Goal: Task Accomplishment & Management: Use online tool/utility

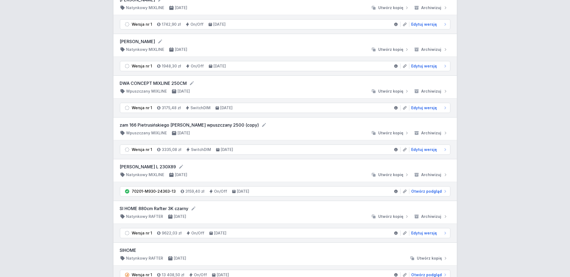
scroll to position [575, 0]
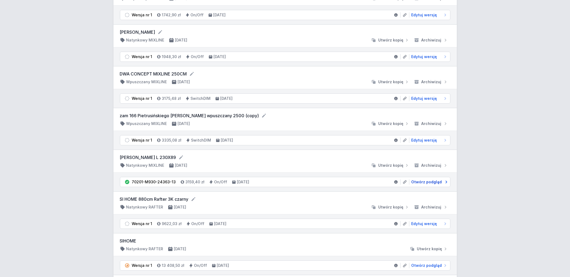
click at [436, 185] on span "Otwórz podgląd" at bounding box center [426, 182] width 31 height 5
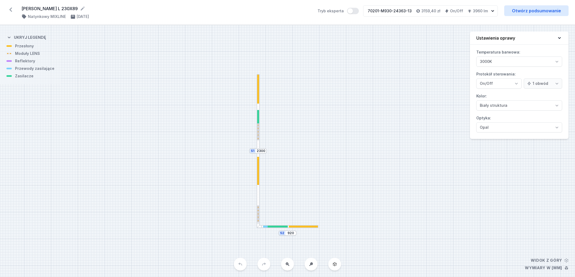
click at [294, 228] on div at bounding box center [288, 226] width 62 height 3
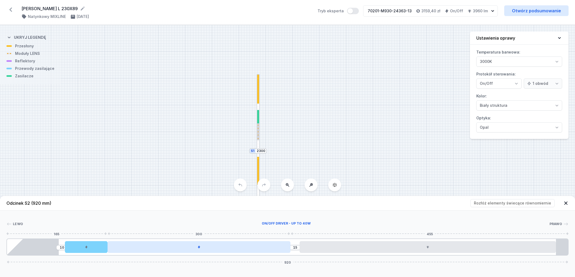
click at [167, 249] on div at bounding box center [198, 248] width 183 height 12
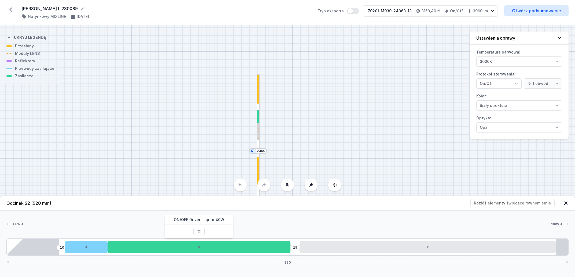
click at [355, 150] on div "S2 920 S1 2300" at bounding box center [287, 151] width 575 height 252
click at [258, 118] on div at bounding box center [258, 116] width 2 height 13
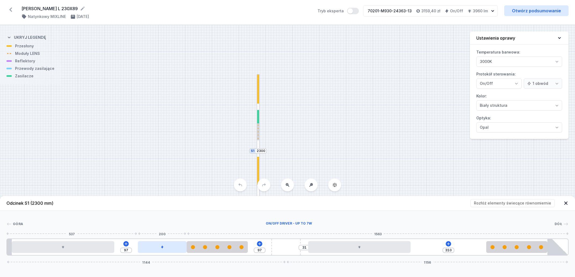
click at [167, 247] on div at bounding box center [162, 248] width 49 height 12
drag, startPoint x: 295, startPoint y: 138, endPoint x: 289, endPoint y: 135, distance: 6.0
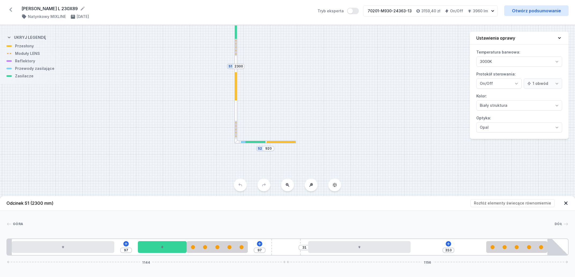
drag, startPoint x: 291, startPoint y: 146, endPoint x: 267, endPoint y: 63, distance: 86.5
click at [267, 63] on div "S2 920 S1 2300" at bounding box center [287, 151] width 575 height 252
click at [258, 141] on div at bounding box center [255, 142] width 20 height 2
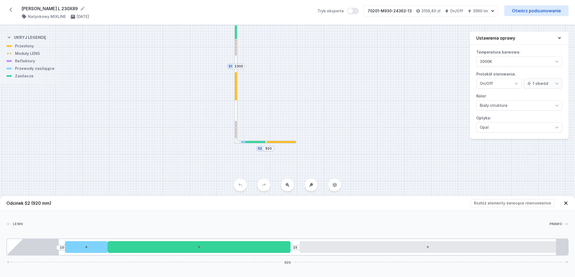
click at [287, 142] on div at bounding box center [280, 142] width 29 height 2
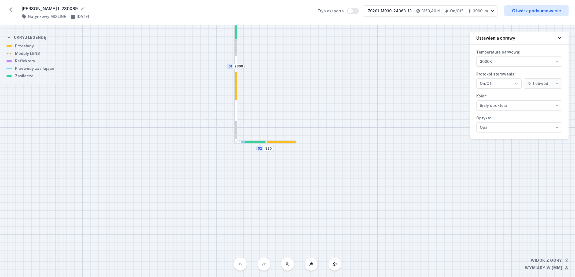
click at [287, 142] on div at bounding box center [280, 142] width 29 height 2
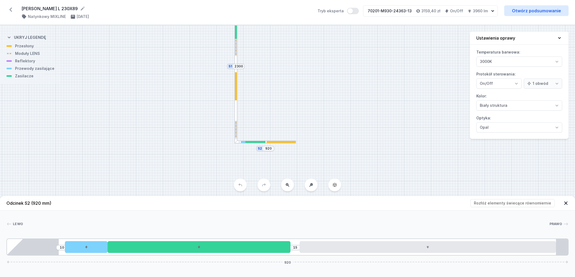
drag, startPoint x: 275, startPoint y: 82, endPoint x: 270, endPoint y: 94, distance: 13.0
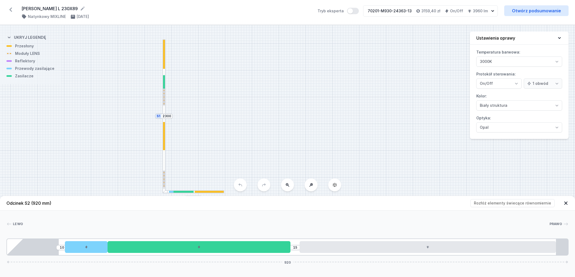
drag, startPoint x: 269, startPoint y: 94, endPoint x: 198, endPoint y: 144, distance: 87.4
click at [198, 144] on div "S2 920 S1 2300" at bounding box center [287, 151] width 575 height 252
click at [211, 193] on div at bounding box center [209, 192] width 29 height 2
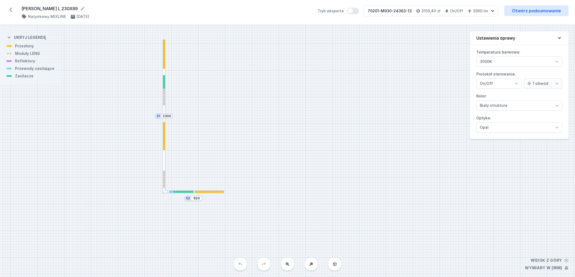
click at [190, 193] on div at bounding box center [183, 192] width 20 height 2
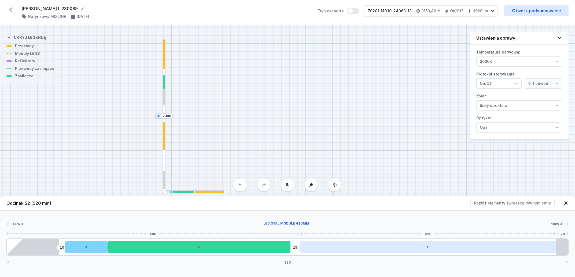
drag, startPoint x: 93, startPoint y: 249, endPoint x: 555, endPoint y: 250, distance: 462.4
click at [555, 250] on div "10 15 920" at bounding box center [287, 247] width 562 height 17
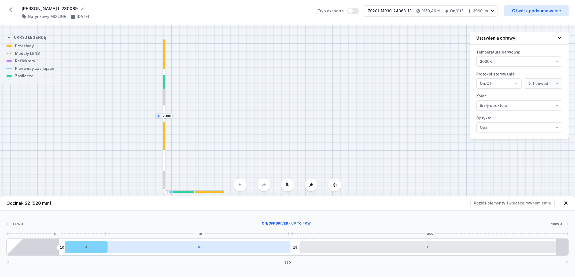
drag, startPoint x: 230, startPoint y: 252, endPoint x: 127, endPoint y: 244, distance: 103.8
click at [144, 246] on div at bounding box center [198, 248] width 183 height 12
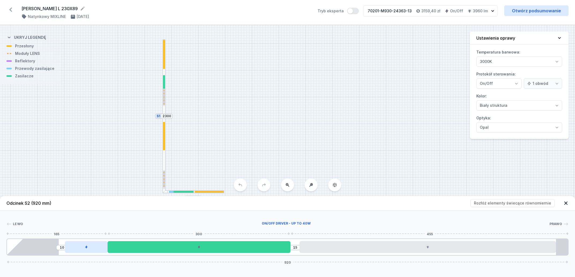
drag, startPoint x: 115, startPoint y: 246, endPoint x: 86, endPoint y: 248, distance: 29.3
click at [86, 248] on div "10 15 920" at bounding box center [287, 247] width 562 height 17
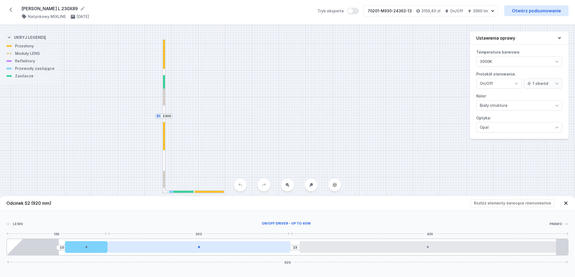
drag, startPoint x: 86, startPoint y: 248, endPoint x: 141, endPoint y: 250, distance: 55.3
click at [141, 250] on div "10 15 920" at bounding box center [287, 247] width 562 height 17
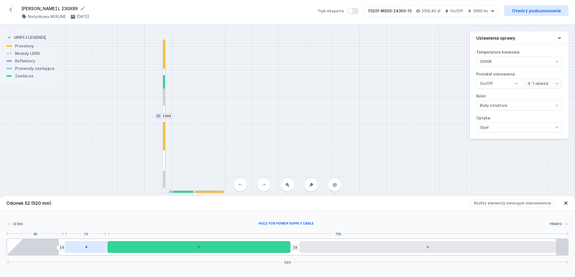
click at [89, 248] on div at bounding box center [86, 248] width 43 height 12
click at [10, 10] on icon at bounding box center [10, 10] width 3 height 4
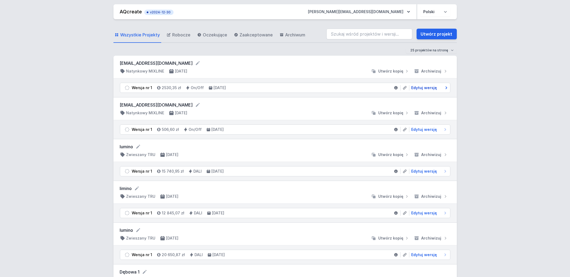
click at [424, 87] on span "Edytuj wersję" at bounding box center [424, 87] width 26 height 5
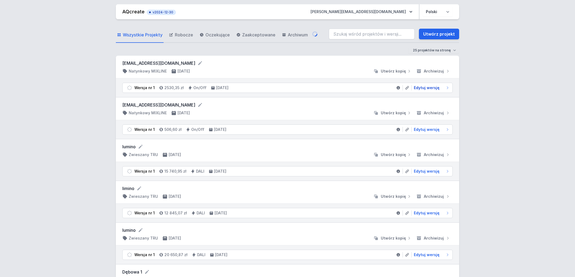
select select "2"
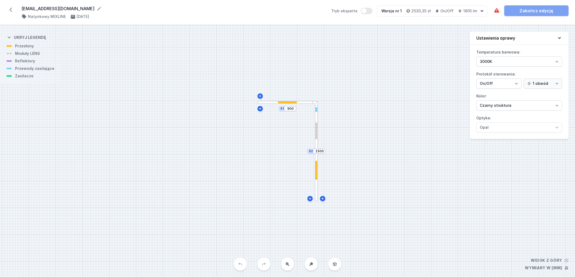
click at [289, 103] on div at bounding box center [287, 103] width 19 height 2
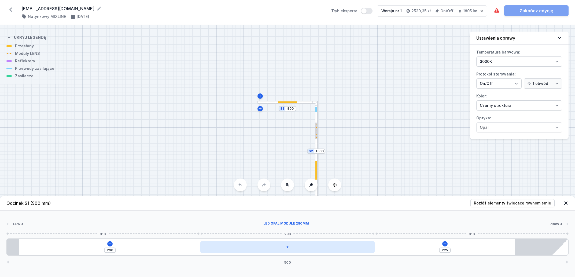
click at [283, 249] on div at bounding box center [287, 248] width 174 height 12
type input "291"
type input "224"
type input "280"
type input "235"
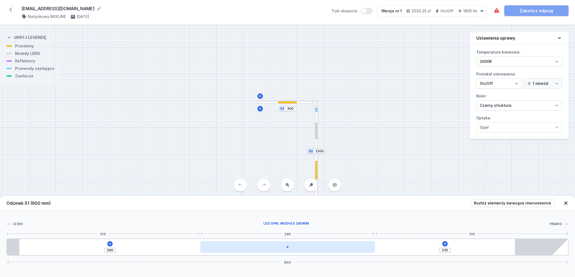
type input "272"
type input "243"
type input "265"
type input "250"
type input "262"
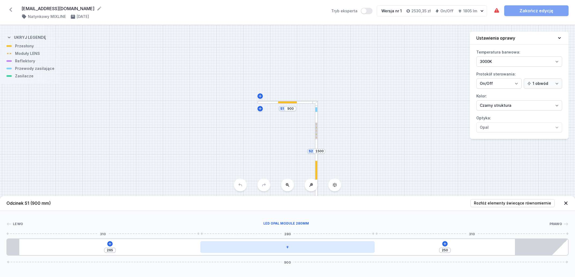
type input "253"
type input "258"
type input "257"
type input "254"
type input "261"
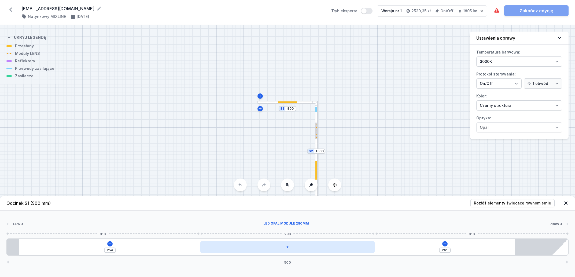
type input "250"
type input "265"
type input "246"
type input "269"
type input "243"
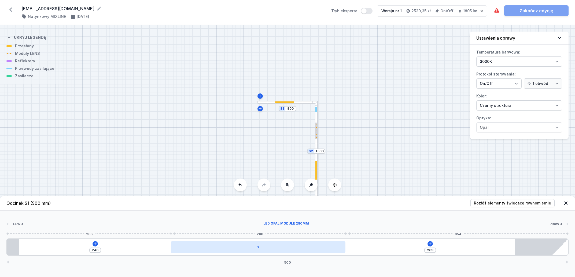
type input "272"
type input "238"
type input "277"
type input "236"
type input "279"
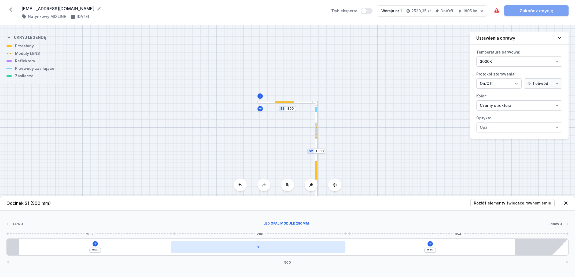
type input "234"
type input "281"
type input "232"
type input "283"
type input "230"
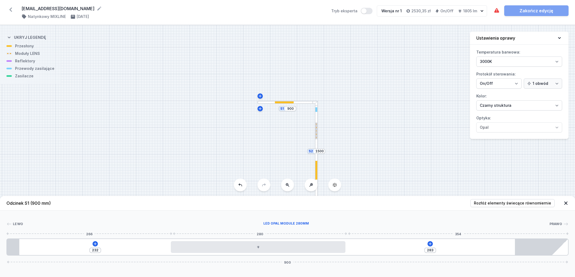
type input "285"
type input "228"
type input "287"
type input "227"
type input "288"
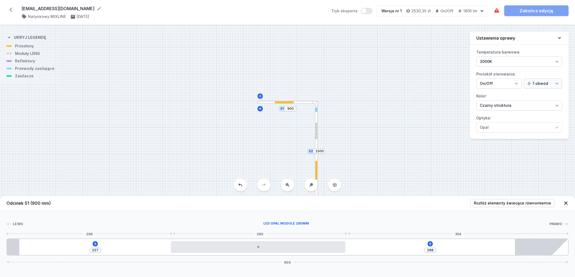
type input "225"
type input "290"
type input "224"
type input "291"
type input "223"
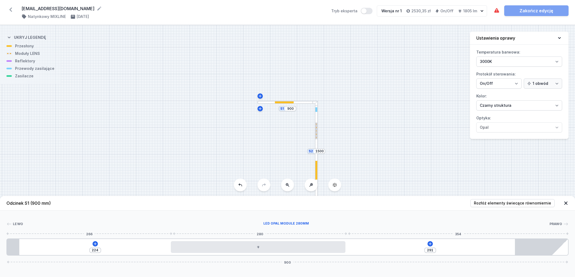
type input "292"
type input "221"
type input "294"
type input "219"
type input "296"
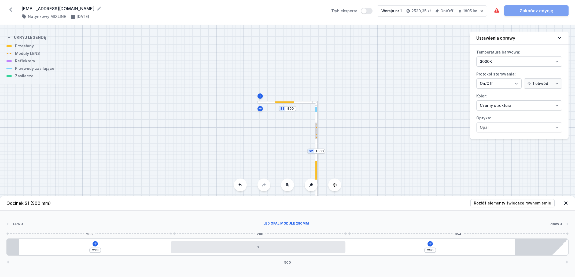
type input "218"
type input "297"
type input "229"
type input "286"
type input "256"
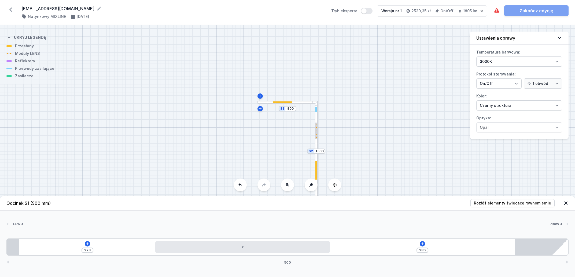
type input "259"
type input "266"
type input "249"
type input "271"
type input "244"
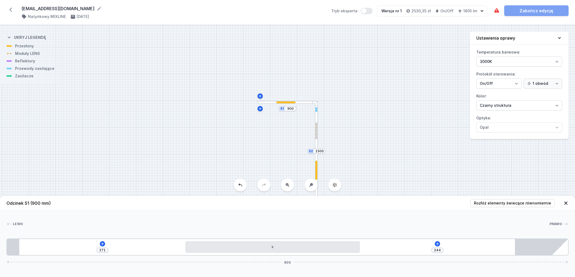
type input "272"
type input "243"
type input "274"
type input "241"
type input "280"
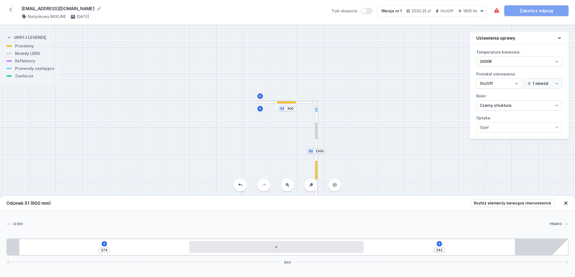
type input "235"
type input "284"
type input "231"
type input "287"
drag, startPoint x: 280, startPoint y: 249, endPoint x: 276, endPoint y: 260, distance: 11.5
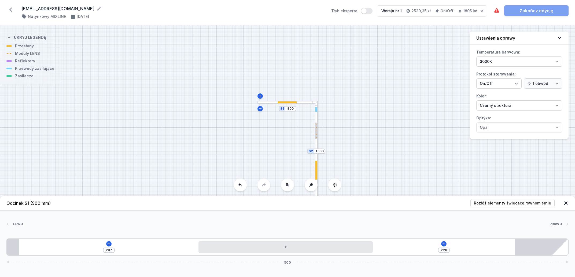
click at [276, 260] on div "Odcinek S1 (900 mm) Rozłóż elementy świecące równomiernie Lewo Prawo 1 2 3 287 …" at bounding box center [287, 236] width 575 height 81
click at [317, 175] on div at bounding box center [316, 170] width 2 height 19
type input "304"
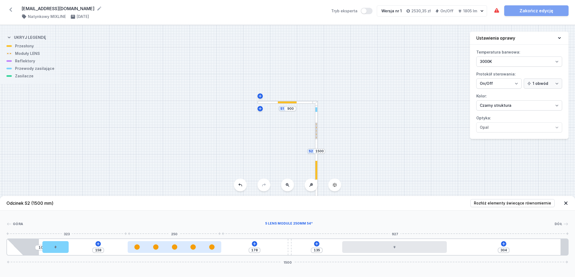
type input "206"
type input "130"
type input "254"
type input "82"
type input "256"
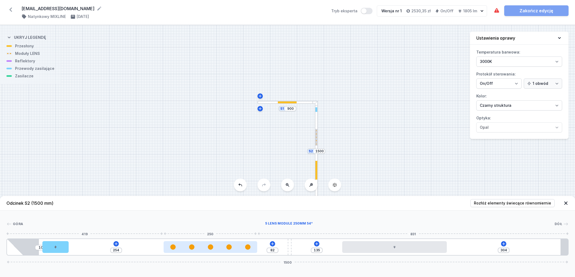
type input "80"
type input "255"
type input "81"
drag, startPoint x: 199, startPoint y: 250, endPoint x: 190, endPoint y: 254, distance: 9.5
click at [220, 251] on div at bounding box center [211, 248] width 94 height 12
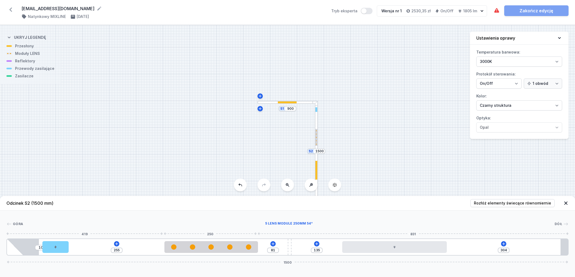
type input "234"
type input "102"
type input "94"
type input "150"
drag, startPoint x: 62, startPoint y: 248, endPoint x: 81, endPoint y: 249, distance: 19.3
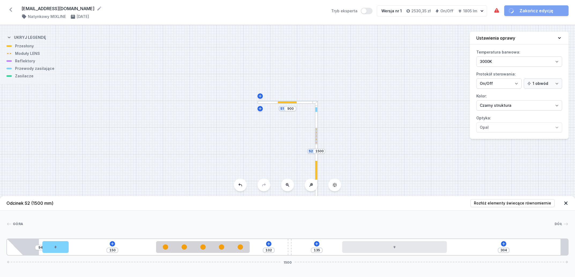
click at [69, 249] on div at bounding box center [55, 248] width 26 height 12
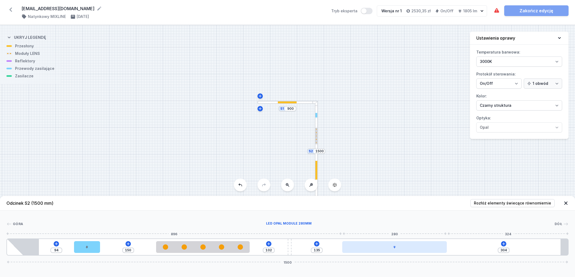
type input "305"
type input "134"
type input "328"
type input "111"
type input "343"
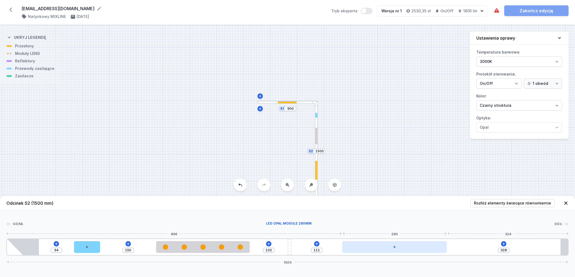
type input "96"
type input "350"
type input "89"
drag, startPoint x: 377, startPoint y: 248, endPoint x: 359, endPoint y: 248, distance: 17.7
click at [359, 248] on div at bounding box center [394, 248] width 105 height 12
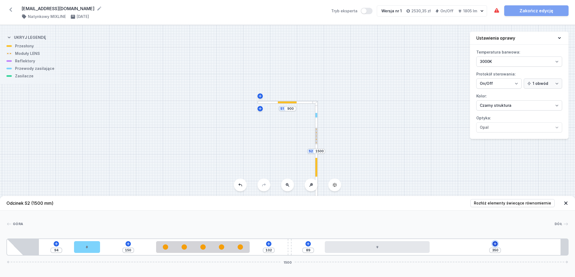
click at [495, 245] on icon at bounding box center [495, 244] width 4 height 4
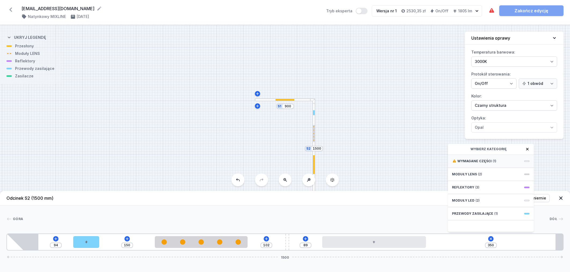
click at [490, 164] on div "Wymagane części (1)" at bounding box center [491, 161] width 86 height 13
click at [486, 164] on span "ON/OFF Driver - up to 32W" at bounding box center [490, 160] width 77 height 5
type input "50"
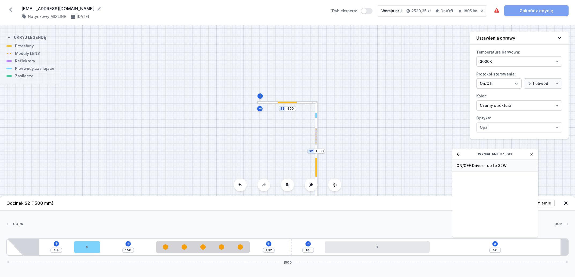
click at [486, 166] on div "S2 1500 S1 900" at bounding box center [287, 151] width 575 height 252
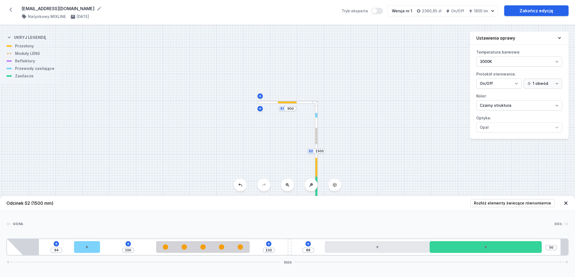
click at [392, 168] on div "S2 1500 S1 900" at bounding box center [287, 151] width 575 height 252
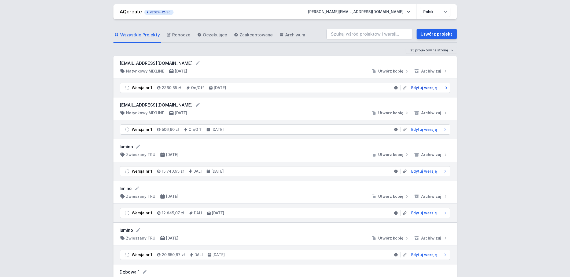
click at [422, 89] on span "Edytuj wersję" at bounding box center [424, 87] width 26 height 5
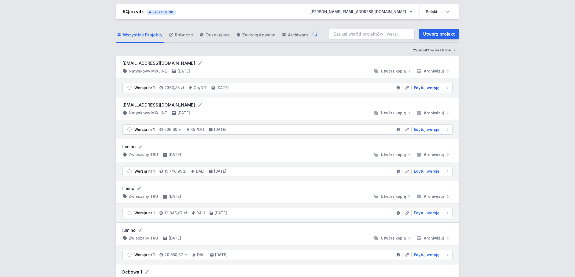
select select "2"
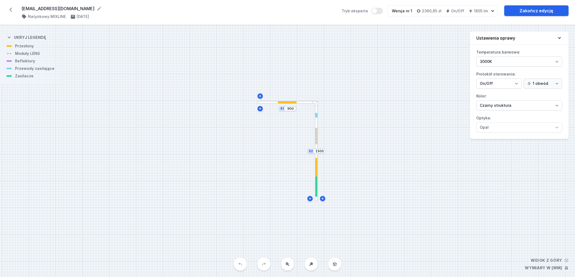
click at [316, 170] on div at bounding box center [316, 167] width 2 height 19
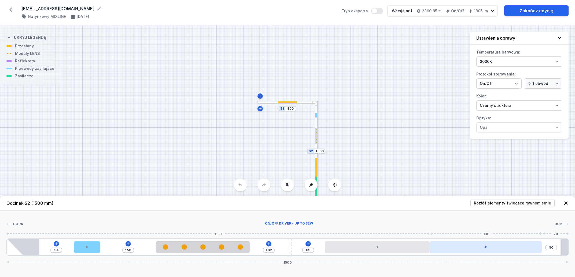
click at [489, 246] on div at bounding box center [485, 248] width 112 height 12
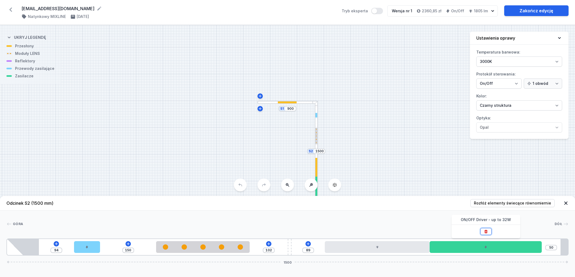
click at [486, 232] on icon at bounding box center [486, 232] width 4 height 4
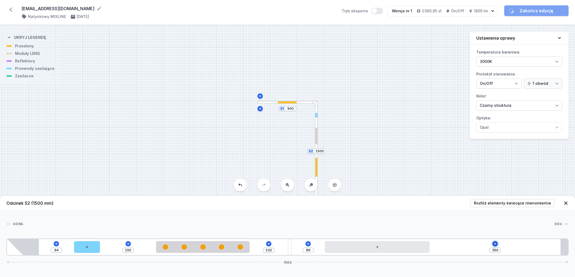
click at [494, 247] on button at bounding box center [494, 244] width 5 height 5
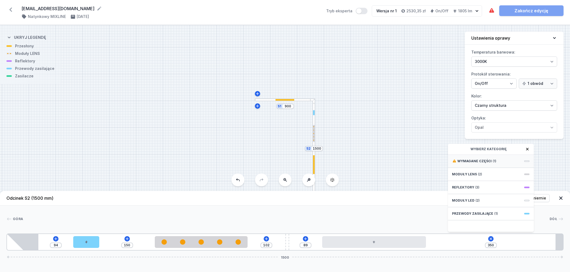
click at [480, 164] on span "Wymagane części" at bounding box center [474, 161] width 34 height 4
click at [480, 164] on span "ON/OFF Driver - up to 32W" at bounding box center [490, 160] width 77 height 5
type input "50"
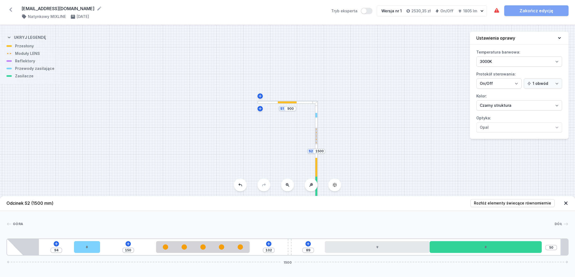
click at [480, 167] on div "S2 1500 S1 900" at bounding box center [287, 151] width 575 height 252
click at [267, 244] on icon at bounding box center [268, 244] width 4 height 4
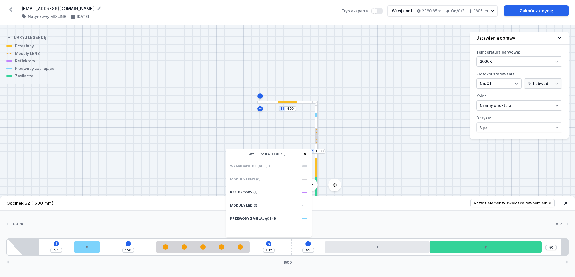
click at [392, 124] on div "S2 1500 S1 900" at bounding box center [287, 151] width 575 height 252
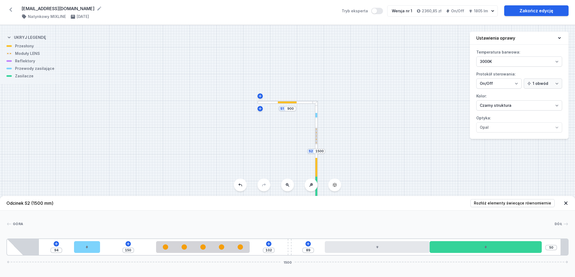
click at [383, 128] on div "S2 1500 S1 900" at bounding box center [287, 151] width 575 height 252
click at [220, 151] on div "S2 1500 S1 900" at bounding box center [287, 151] width 575 height 252
click at [543, 12] on link "Zakończ edycję" at bounding box center [536, 10] width 64 height 11
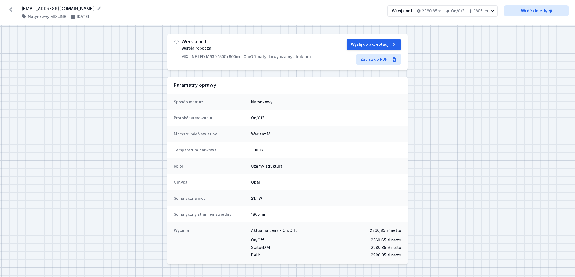
click at [480, 80] on div "Wersja nr 1 Wersja robocza MIXLINE LED M930 1500+900mm On/Off natynkowy czarny …" at bounding box center [287, 151] width 575 height 252
click at [10, 10] on icon at bounding box center [10, 9] width 9 height 9
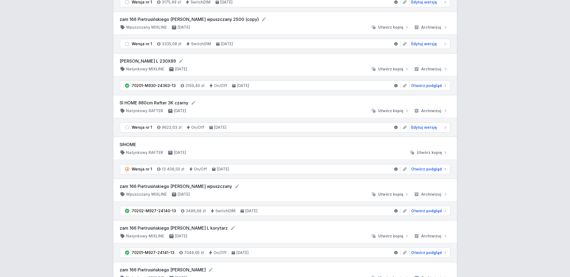
scroll to position [682, 0]
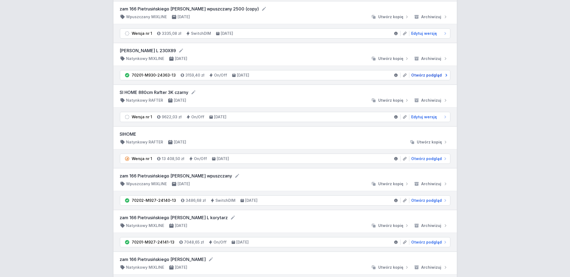
click at [431, 77] on span "Otwórz podgląd" at bounding box center [426, 75] width 31 height 5
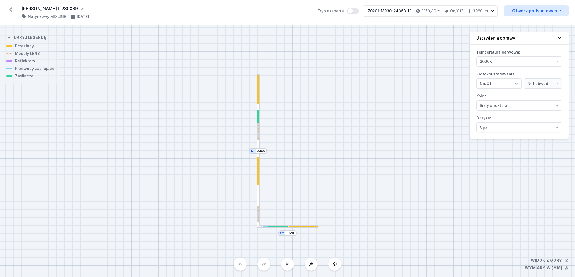
click at [293, 227] on div at bounding box center [303, 227] width 29 height 2
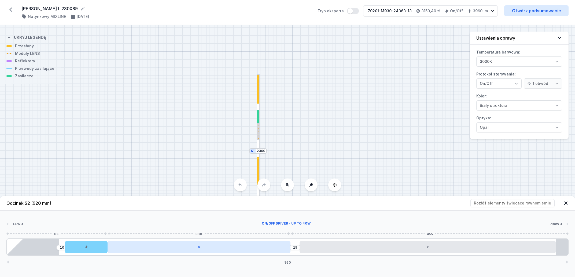
click at [251, 249] on div at bounding box center [198, 248] width 183 height 12
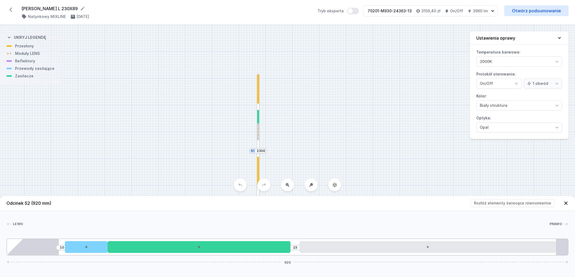
click at [257, 118] on div at bounding box center [258, 116] width 2 height 13
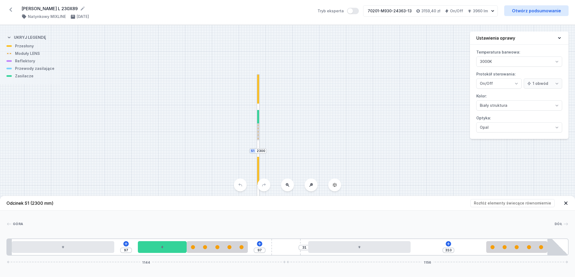
click at [257, 179] on div at bounding box center [258, 171] width 2 height 28
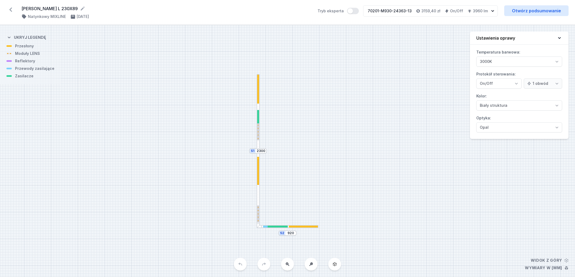
click at [257, 225] on div at bounding box center [258, 224] width 2 height 2
click at [280, 227] on div at bounding box center [278, 227] width 20 height 2
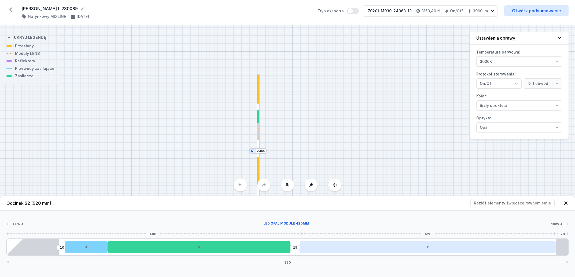
click at [332, 248] on div at bounding box center [427, 248] width 256 height 12
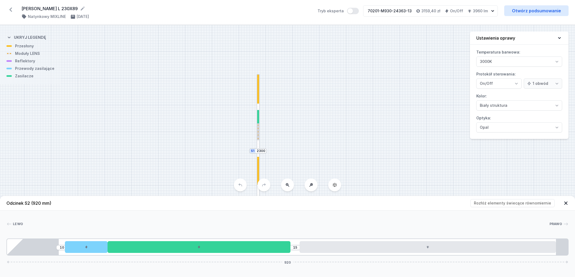
click at [336, 187] on icon at bounding box center [334, 185] width 4 height 4
click at [565, 205] on icon at bounding box center [565, 203] width 5 height 5
